Goal: Transaction & Acquisition: Subscribe to service/newsletter

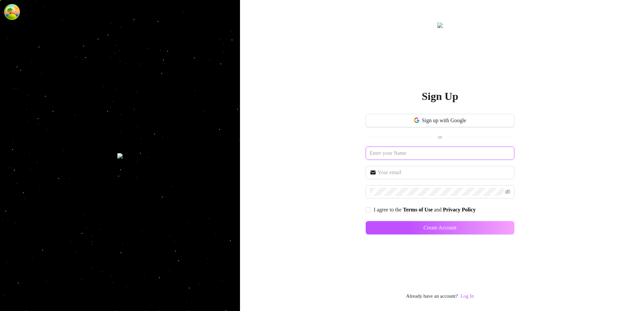
click at [402, 156] on input "text" at bounding box center [440, 153] width 149 height 13
paste input "amirreferral12@"
type input "[EMAIL_ADDRESS][DOMAIN_NAME]"
paste input "amirreferral12@"
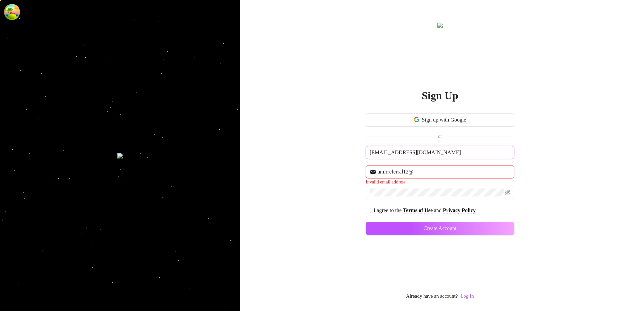
click at [427, 153] on input "[EMAIL_ADDRESS][DOMAIN_NAME]" at bounding box center [440, 152] width 149 height 13
click at [417, 171] on input "amirreferral12@" at bounding box center [444, 172] width 133 height 8
paste input "[DOMAIN_NAME]"
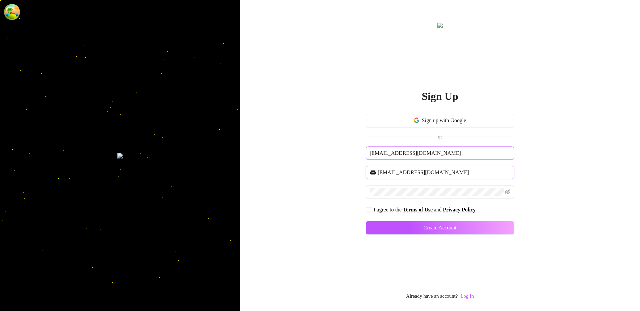
type input "[EMAIL_ADDRESS][DOMAIN_NAME]"
click at [404, 155] on input "[EMAIL_ADDRESS][DOMAIN_NAME]" at bounding box center [440, 153] width 149 height 13
type input "amirreferral12"
click at [389, 211] on span "I agree to the" at bounding box center [388, 210] width 29 height 6
click at [370, 211] on input "I agree to the Terms of Use and Privacy Policy" at bounding box center [368, 209] width 5 height 5
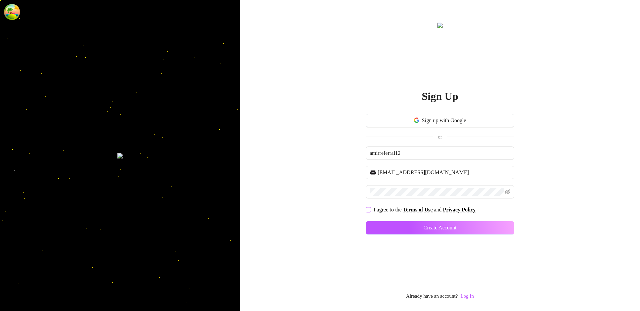
checkbox input "true"
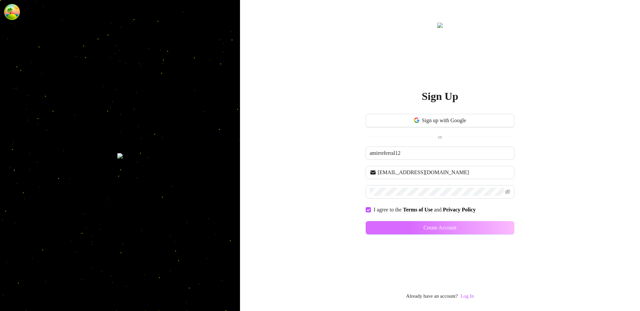
click at [386, 228] on button "Create Account" at bounding box center [440, 227] width 149 height 13
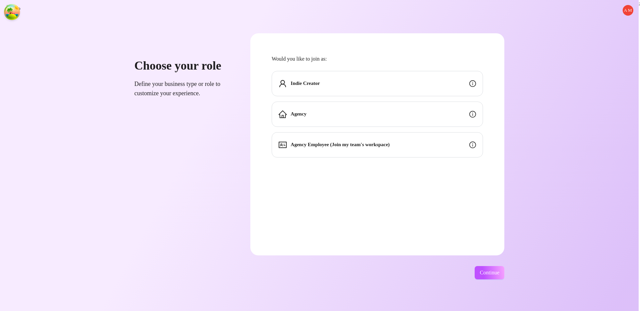
click at [345, 85] on div "Indie Creator" at bounding box center [377, 83] width 211 height 25
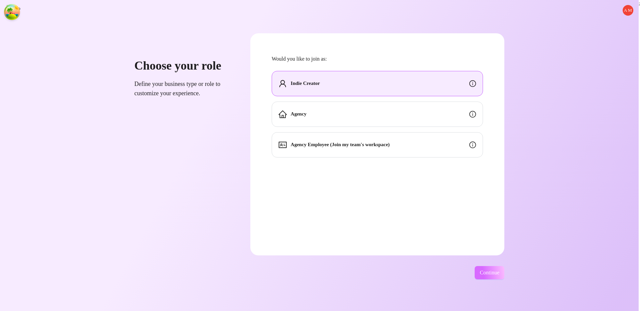
click at [453, 267] on button "Continue" at bounding box center [490, 272] width 30 height 13
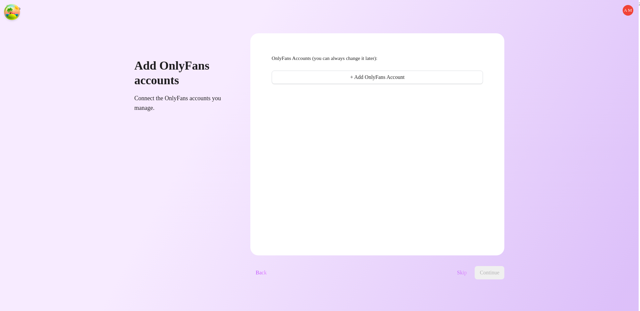
click at [453, 271] on span "Skip" at bounding box center [462, 273] width 10 height 6
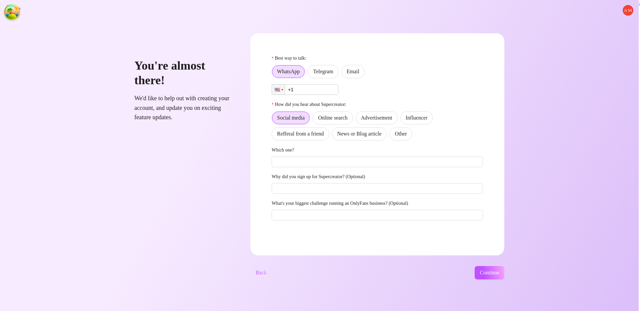
click at [327, 88] on input "+1" at bounding box center [305, 89] width 67 height 11
type input "+1 (111) 111-1111"
click at [453, 272] on span "Continue" at bounding box center [490, 273] width 20 height 6
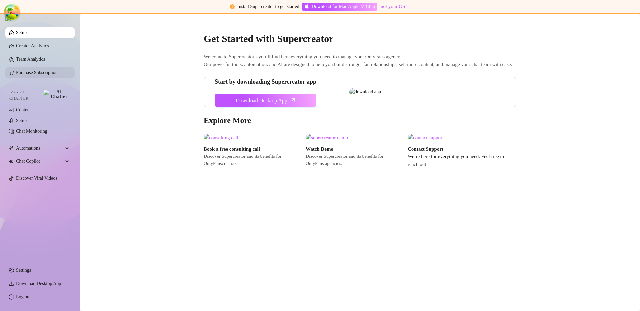
click at [28, 71] on link "Purchase Subscription" at bounding box center [37, 72] width 42 height 5
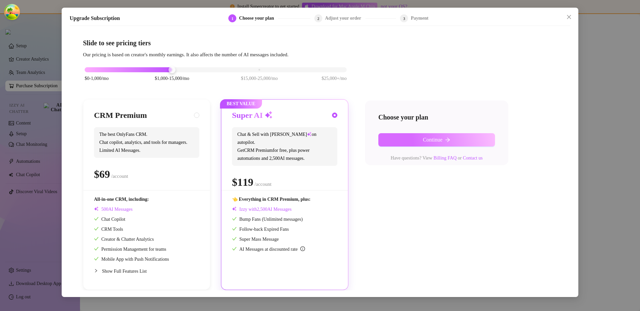
click at [417, 144] on button "Continue" at bounding box center [436, 139] width 117 height 13
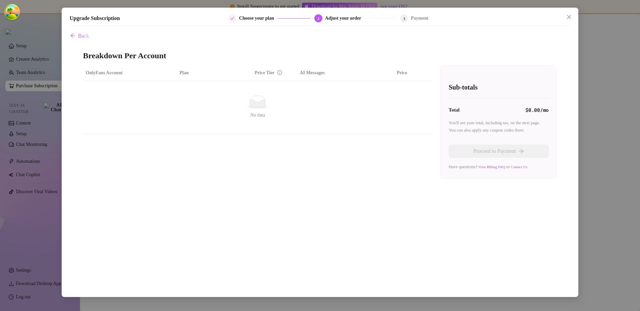
click at [453, 98] on div "Upgrade Subscription Choose your plan 2 Adjust your order 3 Payment Back Breakd…" at bounding box center [320, 155] width 640 height 311
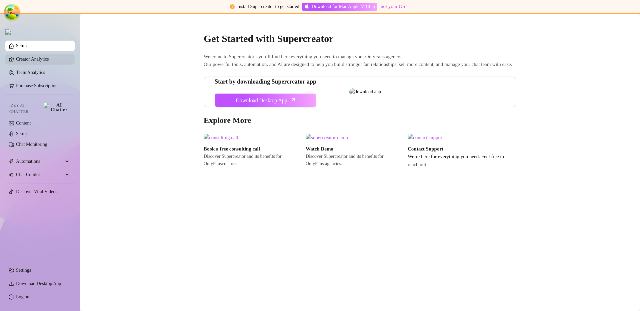
click at [30, 61] on link "Creator Analytics" at bounding box center [42, 59] width 53 height 11
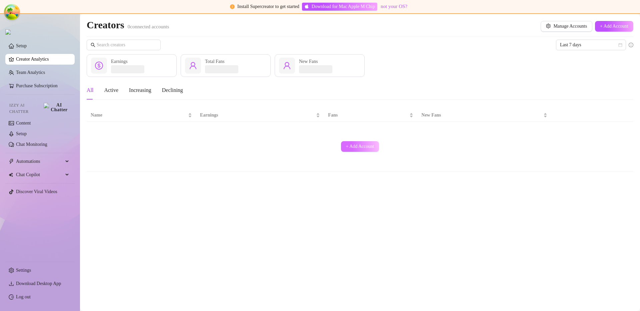
click at [350, 145] on span "+ Add Account" at bounding box center [360, 146] width 28 height 5
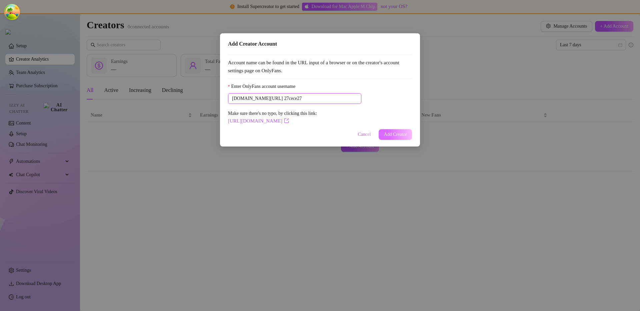
type input "27cece27"
click at [391, 130] on button "Add Creator" at bounding box center [395, 134] width 33 height 11
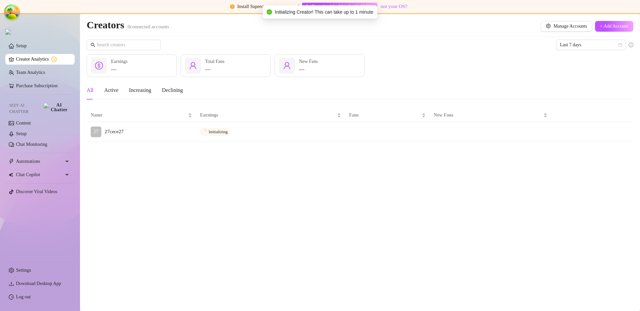
click at [282, 201] on main "Creators 0 connected accounts Manage Accounts + Add Account Last 7 days — Earni…" at bounding box center [360, 162] width 560 height 297
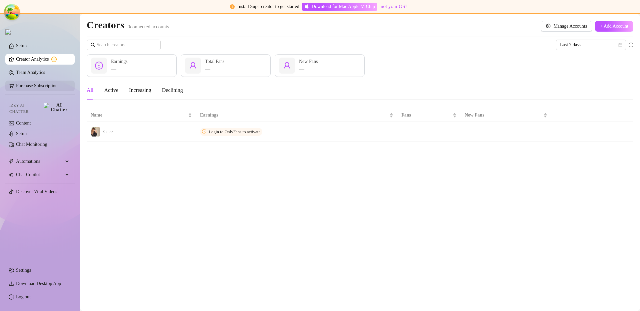
click at [48, 88] on link "Purchase Subscription" at bounding box center [37, 85] width 42 height 5
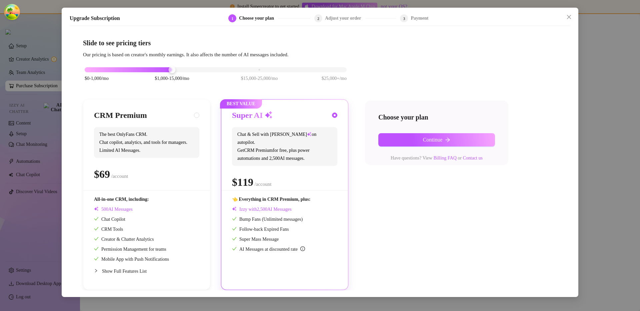
click at [416, 147] on div "Choose your plan Continue Have questions? View Billing FAQ or Contact us" at bounding box center [436, 133] width 143 height 65
click at [419, 143] on button "Continue" at bounding box center [436, 139] width 117 height 13
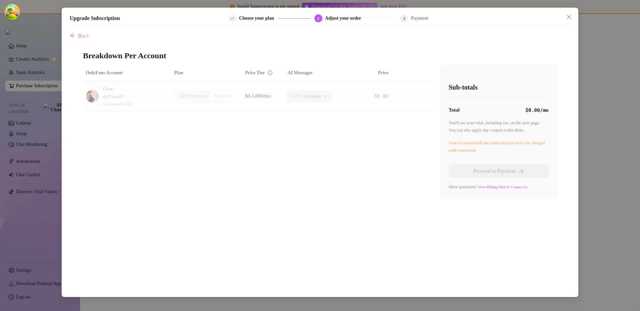
click at [453, 38] on div "Upgrade Subscription Choose your plan 2 Adjust your order 3 Payment Back Breakd…" at bounding box center [320, 155] width 640 height 311
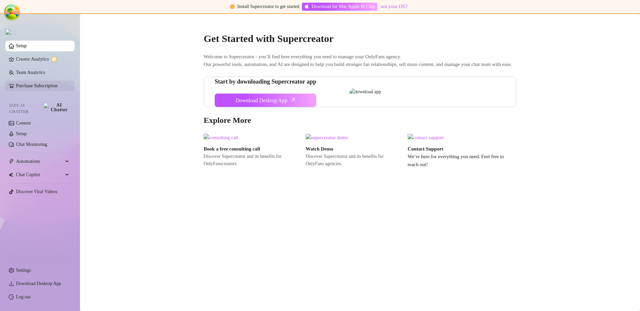
click at [49, 88] on link "Purchase Subscription" at bounding box center [37, 85] width 42 height 5
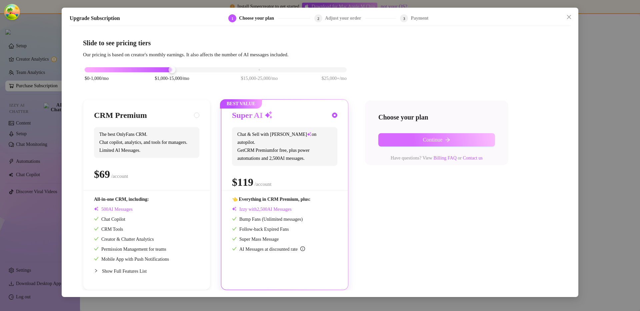
click at [429, 142] on span "Continue" at bounding box center [433, 140] width 20 height 6
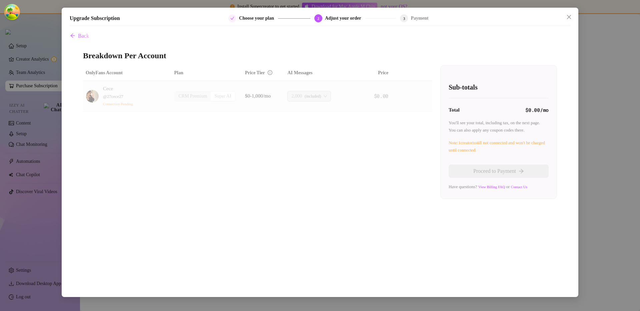
click at [453, 81] on div "Upgrade Subscription Choose your plan 2 Adjust your order 3 Payment Back Breakd…" at bounding box center [320, 155] width 640 height 311
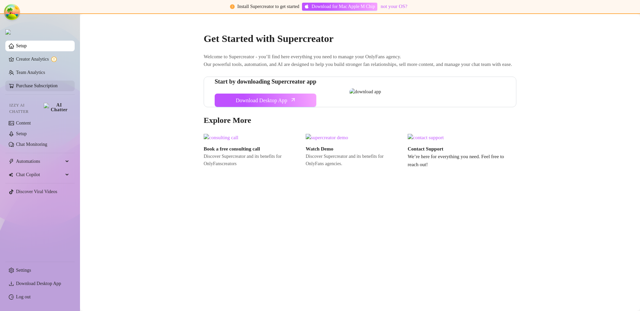
click at [37, 88] on link "Purchase Subscription" at bounding box center [37, 85] width 42 height 5
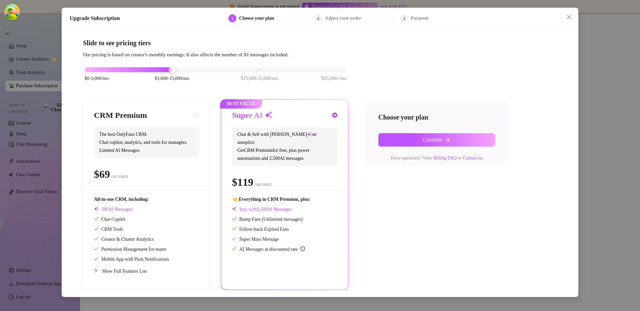
click at [262, 70] on div "$0-1,000/mo $1,000-15,000/mo $15,000-25,000/mo $25,000+/mo" at bounding box center [216, 68] width 262 height 4
click at [173, 70] on div "$0-1,000/mo $1,000-15,000/mo $15,000-25,000/mo $25,000+/mo" at bounding box center [216, 68] width 262 height 4
click at [398, 203] on div "$0-1,000/mo $1,000-15,000/mo $15,000-25,000/mo $25,000+/mo CRM Premium The best…" at bounding box center [320, 174] width 474 height 231
click at [422, 144] on button "Continue" at bounding box center [436, 139] width 117 height 13
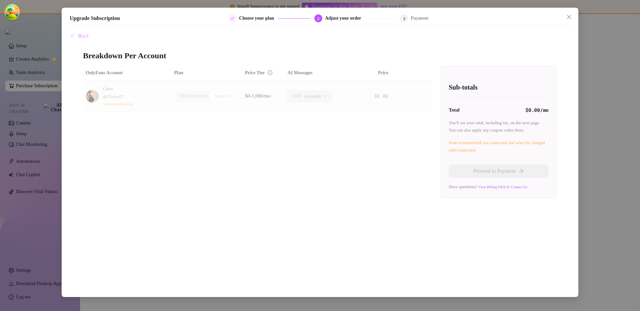
click at [74, 34] on icon "arrow-left" at bounding box center [72, 35] width 5 height 5
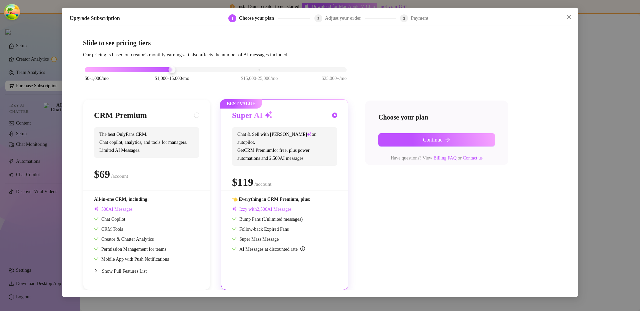
drag, startPoint x: 423, startPoint y: 225, endPoint x: 417, endPoint y: 224, distance: 6.1
click at [423, 225] on div "$0-1,000/mo $1,000-15,000/mo $15,000-25,000/mo $25,000+/mo CRM Premium The best…" at bounding box center [320, 174] width 474 height 231
click at [448, 145] on button "Continue" at bounding box center [436, 139] width 117 height 13
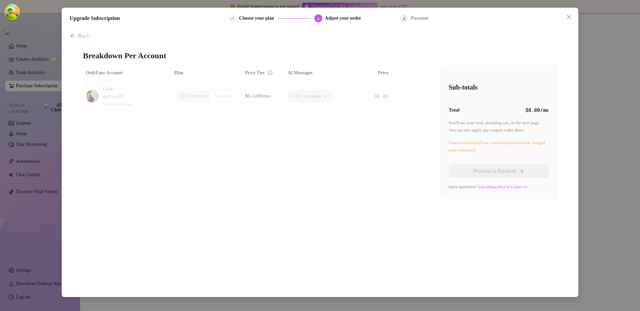
click at [349, 189] on div "OnlyFans Account Plan Price Tier AI Messages Price Cece @ 27cece27 Connection P…" at bounding box center [320, 132] width 474 height 134
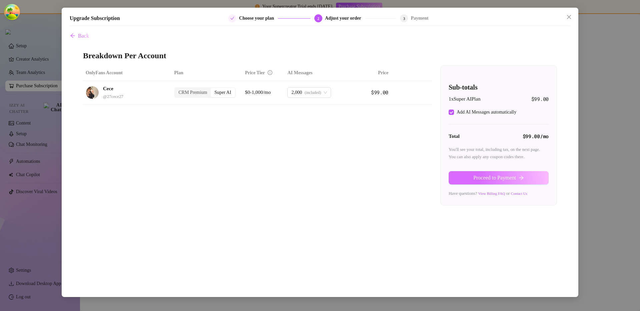
click at [453, 180] on span "Proceed to Payment" at bounding box center [494, 178] width 43 height 6
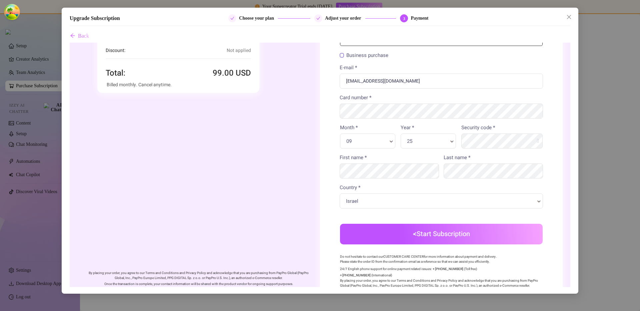
scroll to position [109, 0]
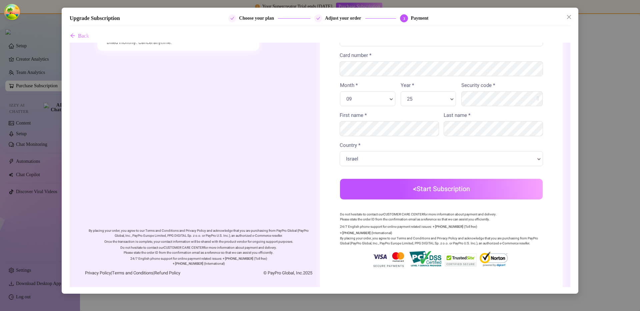
click at [427, 195] on button "Start Subscription" at bounding box center [441, 189] width 203 height 21
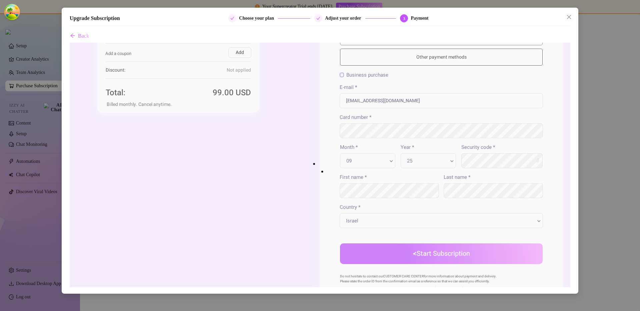
scroll to position [0, 0]
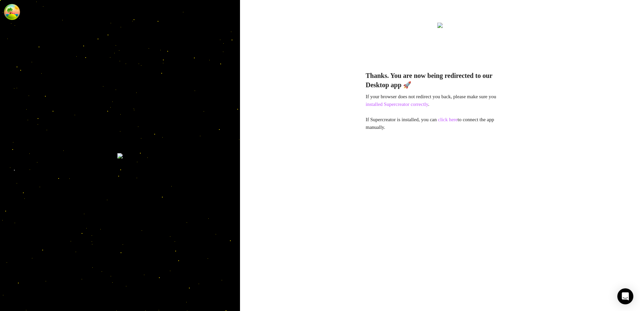
click at [291, 82] on div "Thanks. You are now being redirected to our Desktop app 🚀 If your browser does …" at bounding box center [440, 155] width 400 height 311
